Goal: Task Accomplishment & Management: Manage account settings

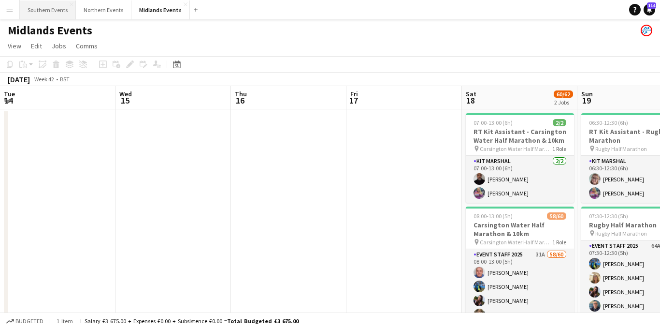
click at [55, 9] on button "Southern Events Close" at bounding box center [48, 9] width 56 height 19
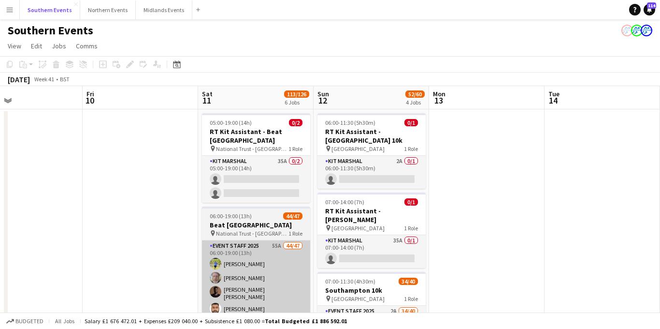
scroll to position [0, 325]
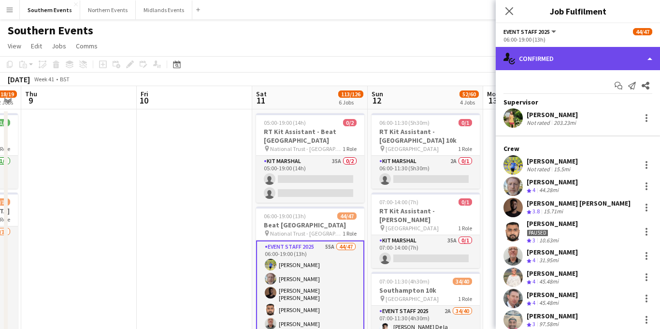
click at [570, 59] on div "single-neutral-actions-check-2 Confirmed" at bounding box center [578, 58] width 164 height 23
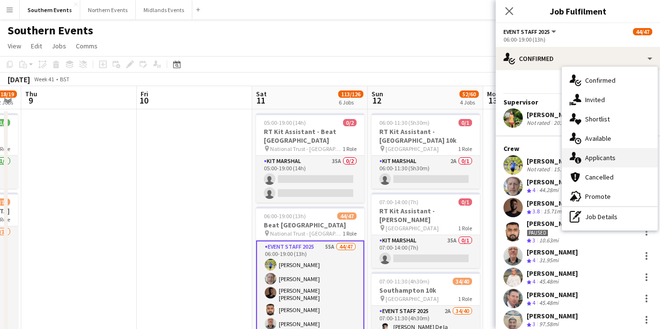
click at [595, 162] on div "single-neutral-actions-information Applicants" at bounding box center [610, 157] width 96 height 19
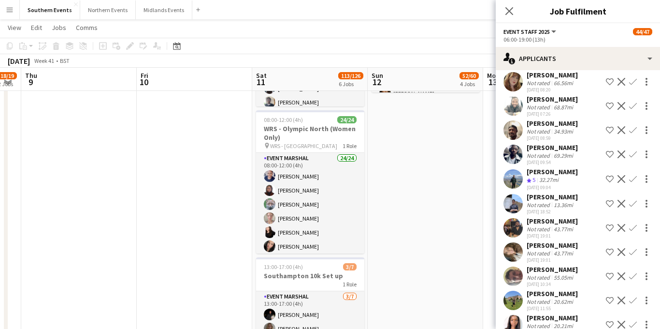
scroll to position [770, 0]
click at [630, 204] on app-icon "Confirm" at bounding box center [633, 203] width 8 height 8
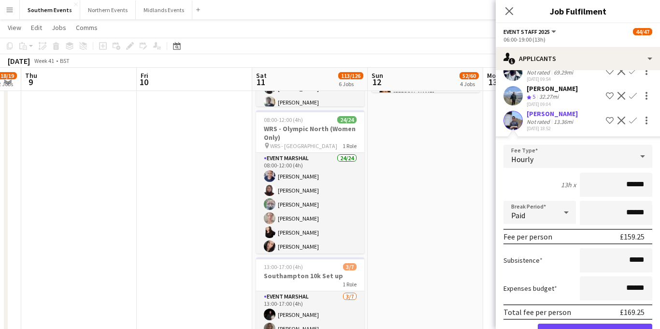
scroll to position [871, 0]
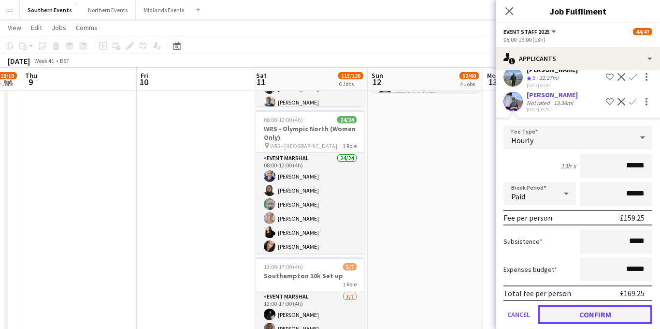
click at [568, 312] on button "Confirm" at bounding box center [595, 313] width 115 height 19
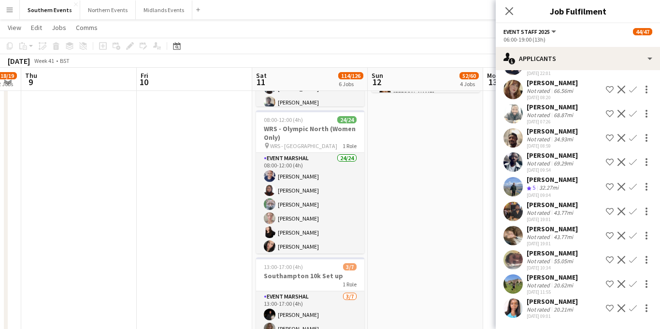
scroll to position [762, 0]
click at [506, 11] on icon "Close pop-in" at bounding box center [509, 10] width 9 height 9
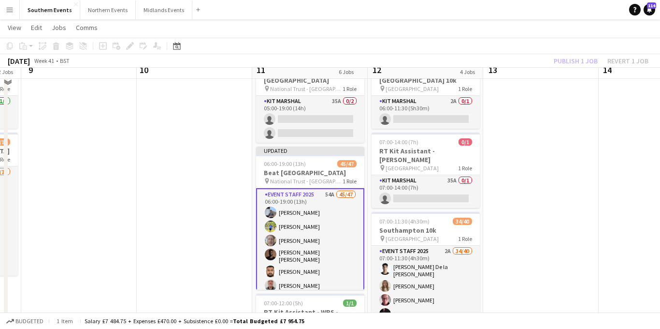
scroll to position [46, 0]
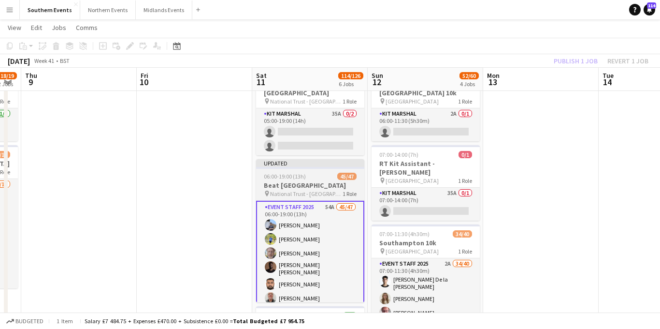
click at [324, 173] on div "06:00-19:00 (13h) 45/47" at bounding box center [310, 176] width 108 height 7
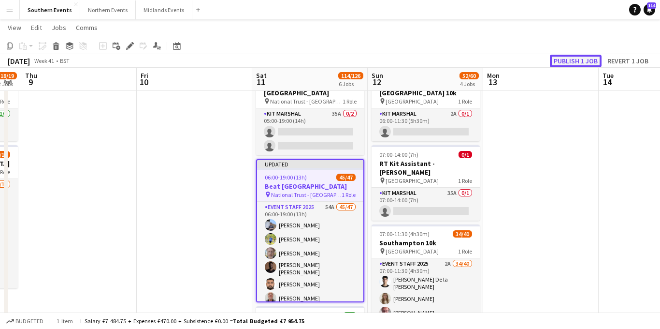
click at [571, 63] on button "Publish 1 job" at bounding box center [576, 61] width 52 height 13
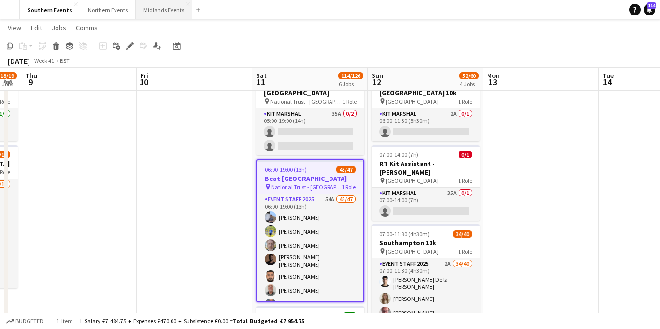
click at [142, 13] on button "Midlands Events Close" at bounding box center [164, 9] width 57 height 19
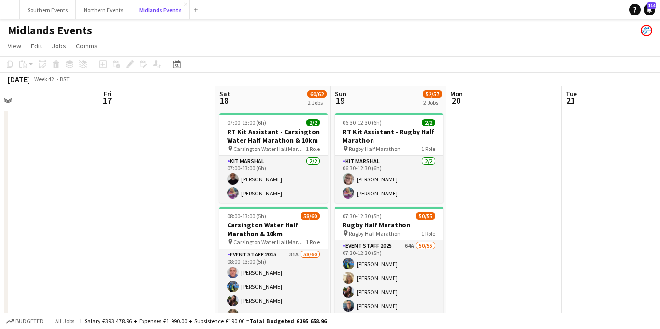
scroll to position [0, 363]
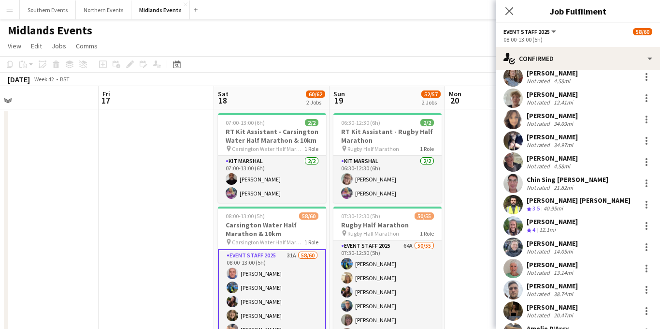
scroll to position [581, 0]
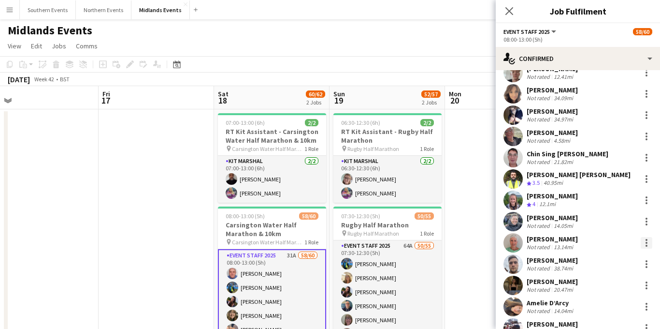
click at [648, 244] on div at bounding box center [647, 243] width 12 height 12
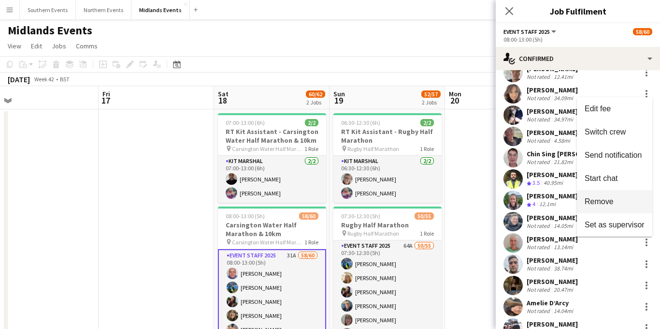
click at [599, 205] on span "Remove" at bounding box center [599, 201] width 29 height 8
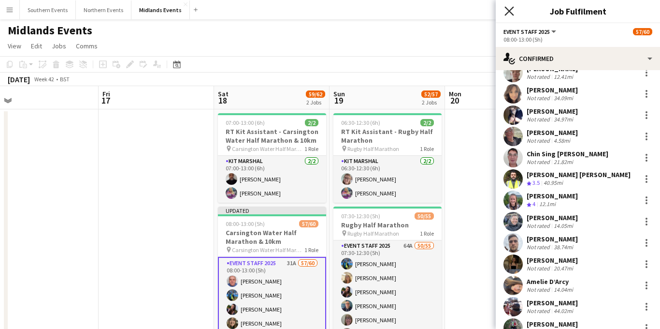
click at [511, 14] on icon "Close pop-in" at bounding box center [509, 10] width 9 height 9
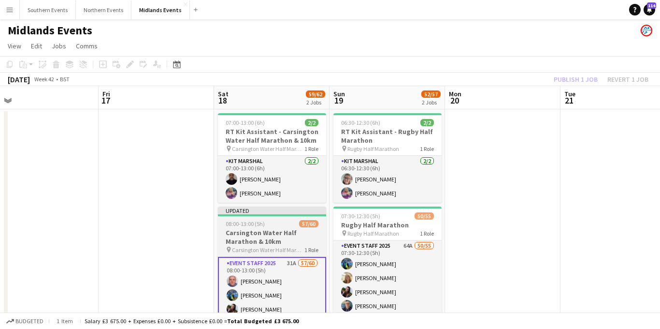
click at [256, 224] on span "08:00-13:00 (5h)" at bounding box center [245, 223] width 39 height 7
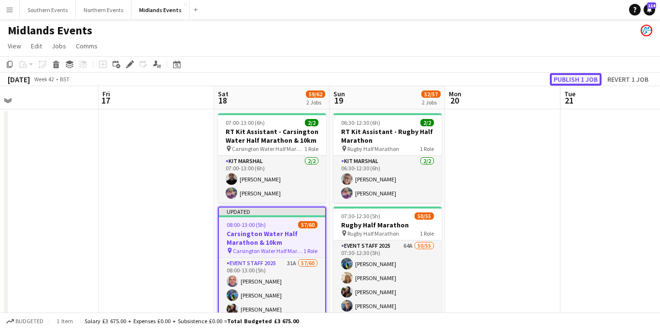
click at [581, 76] on button "Publish 1 job" at bounding box center [576, 79] width 52 height 13
